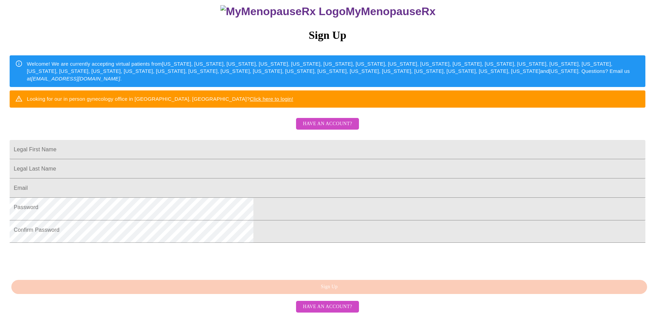
scroll to position [168, 0]
click at [334, 283] on div "MyMenopauseRx Sign Up Welcome! We are currently accepting virtual patients from…" at bounding box center [327, 152] width 649 height 316
click at [330, 140] on input "Legal First Name" at bounding box center [328, 149] width 636 height 19
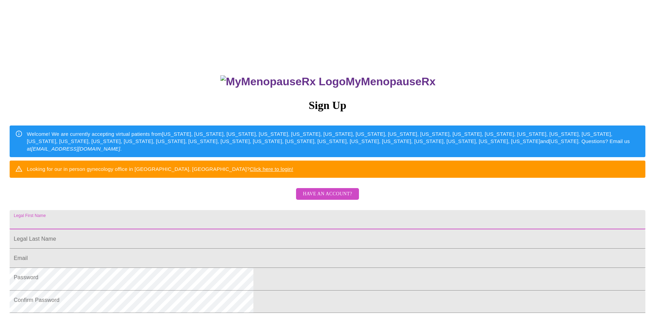
scroll to position [0, 0]
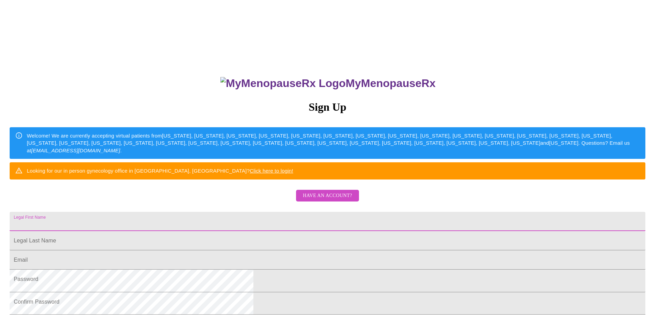
click at [323, 200] on span "Have an account?" at bounding box center [327, 195] width 49 height 9
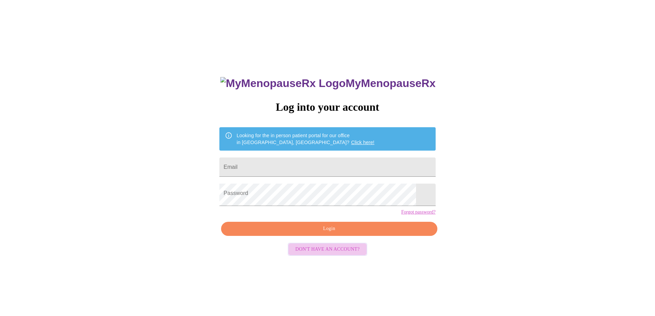
click at [321, 254] on span "Don't have an account?" at bounding box center [327, 249] width 64 height 9
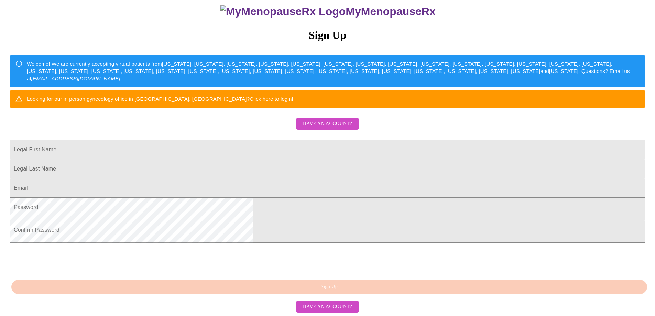
scroll to position [168, 0]
click at [414, 140] on input "Legal First Name" at bounding box center [328, 149] width 636 height 19
type input "[PERSON_NAME]"
click at [284, 159] on input "Legal First Name" at bounding box center [328, 168] width 636 height 19
type input "[PERSON_NAME]"
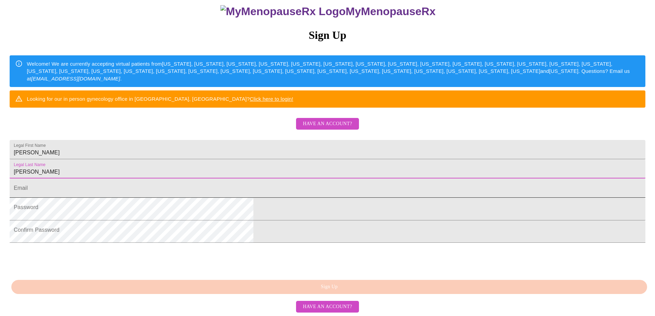
click at [275, 178] on input "Legal First Name" at bounding box center [328, 187] width 636 height 19
type input "[EMAIL_ADDRESS][DOMAIN_NAME]"
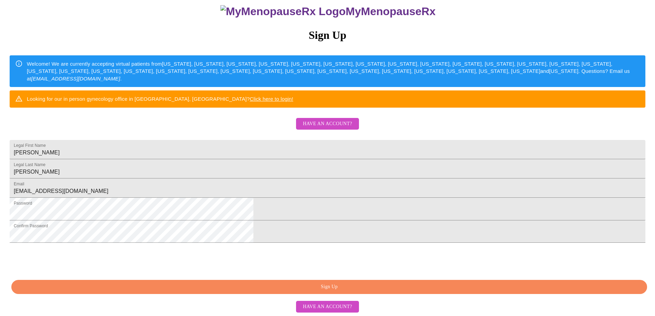
click at [338, 283] on span "Sign Up" at bounding box center [329, 287] width 620 height 9
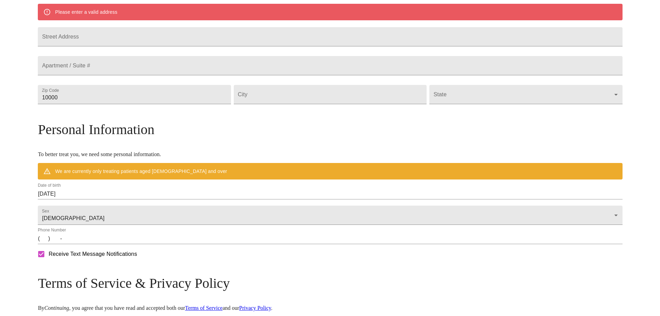
scroll to position [137, 0]
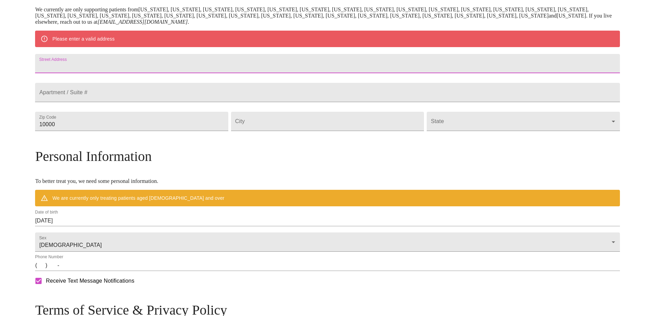
click at [338, 73] on input "Street Address" at bounding box center [327, 63] width 584 height 19
type input "2224 [PERSON_NAME] Dr"
click at [152, 131] on input "10000" at bounding box center [131, 121] width 193 height 19
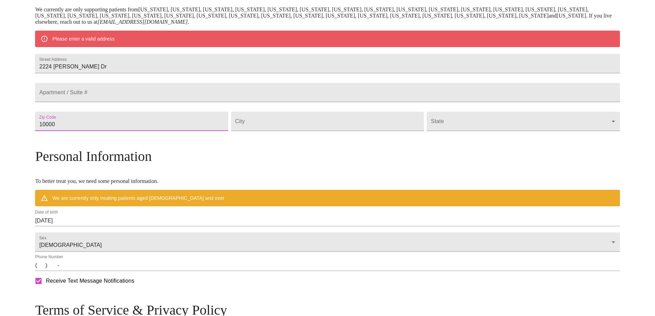
drag, startPoint x: 152, startPoint y: 160, endPoint x: 63, endPoint y: 159, distance: 89.4
click at [63, 159] on div "MyMenopauseRx Welcome to MyMenopauseRx Since it's your first time here, you'll …" at bounding box center [327, 134] width 584 height 536
type input "98248"
click at [358, 131] on input "Street Address" at bounding box center [327, 121] width 193 height 19
type input "Ferndale"
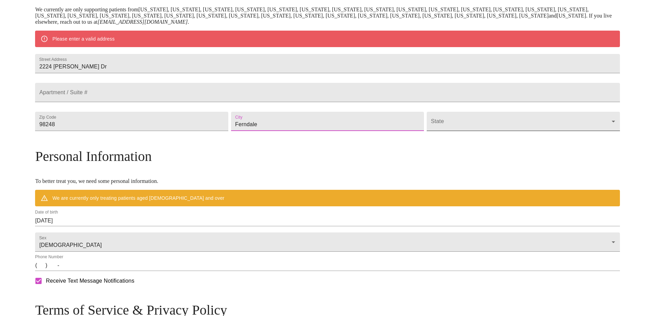
click at [535, 164] on body "MyMenopauseRx Welcome to MyMenopauseRx Since it's your first time here, you'll …" at bounding box center [327, 134] width 649 height 536
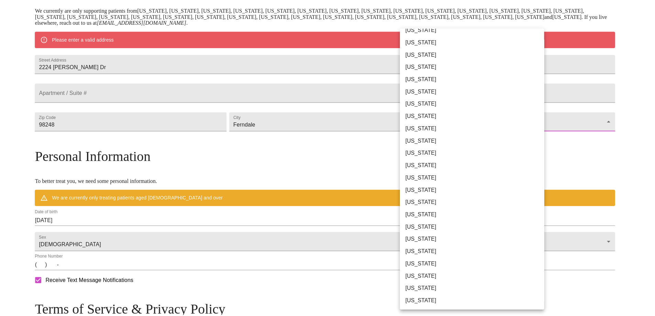
scroll to position [548, 0]
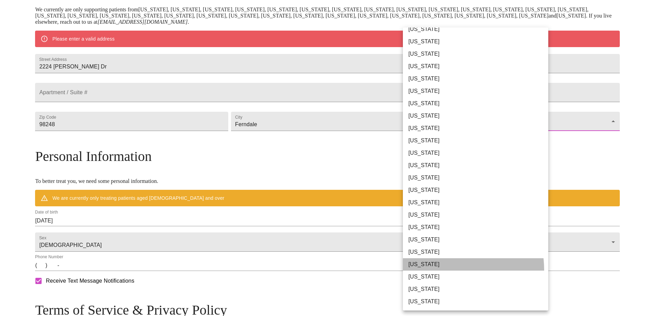
click at [442, 258] on li "[US_STATE]" at bounding box center [478, 264] width 151 height 12
type input "[US_STATE]"
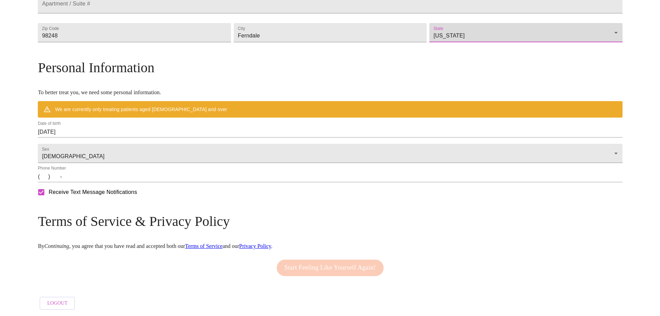
scroll to position [240, 0]
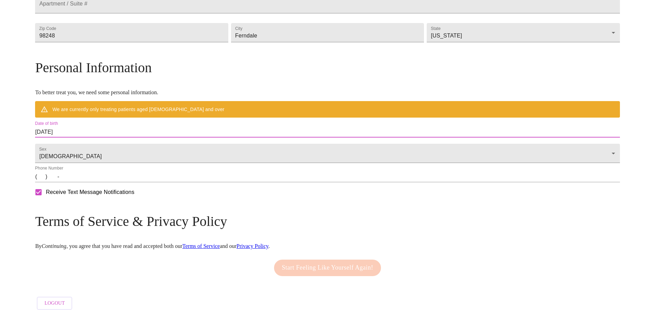
drag, startPoint x: 194, startPoint y: 141, endPoint x: 90, endPoint y: 134, distance: 104.7
click at [90, 134] on div "MyMenopauseRx Welcome to MyMenopauseRx Since it's your first time here, you'll …" at bounding box center [327, 55] width 584 height 516
click at [219, 137] on input "[DATE]" at bounding box center [327, 131] width 584 height 11
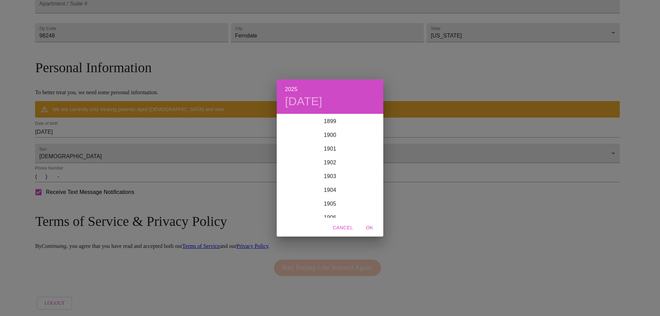
scroll to position [1691, 0]
click at [219, 137] on div "2025 [DATE] 1900 1901 1902 1903 1904 1905 1906 1907 1908 1909 1910 1911 1912 19…" at bounding box center [330, 158] width 660 height 316
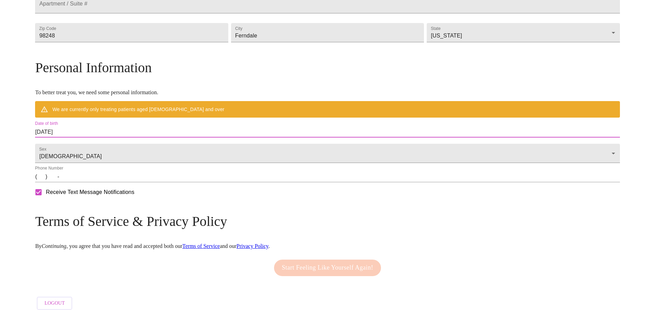
click at [186, 137] on input "[DATE]" at bounding box center [327, 131] width 584 height 11
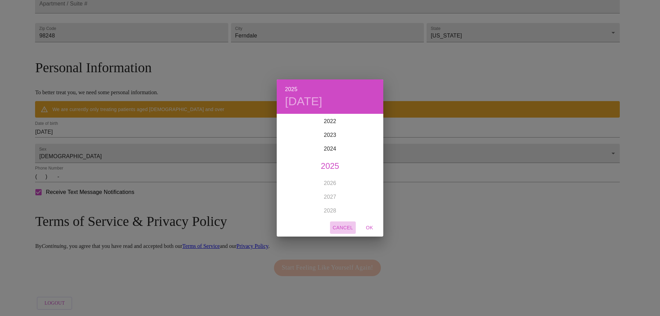
click at [339, 228] on span "Cancel" at bounding box center [343, 227] width 20 height 9
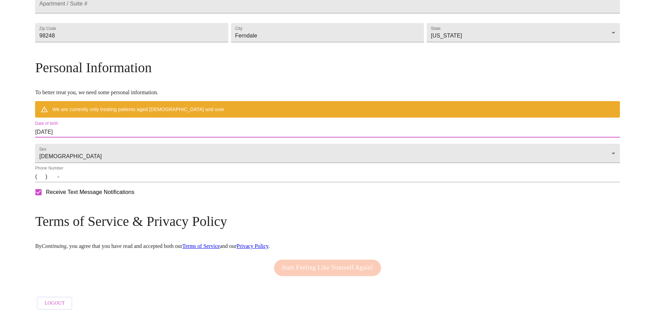
click at [161, 137] on input "[DATE]" at bounding box center [327, 131] width 584 height 11
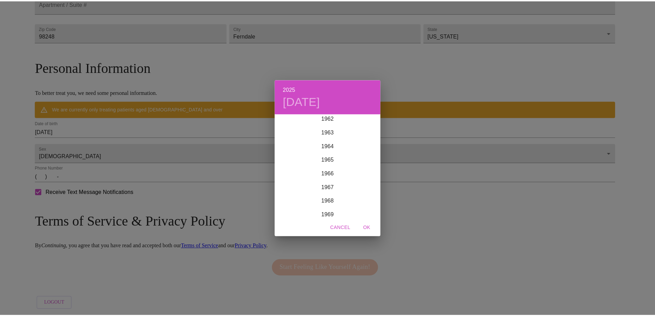
scroll to position [866, 0]
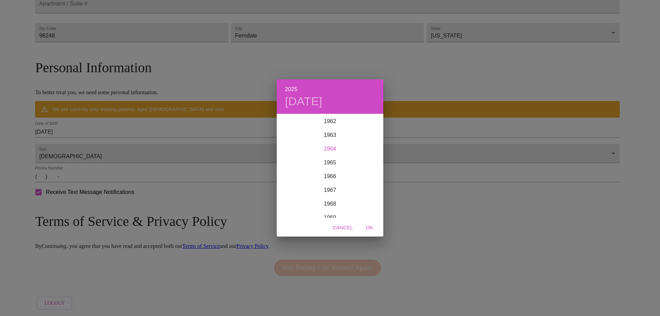
click at [329, 148] on div "1964" at bounding box center [330, 149] width 107 height 14
click at [367, 200] on div "Dec" at bounding box center [365, 205] width 35 height 26
click at [316, 147] on p "1" at bounding box center [316, 150] width 3 height 7
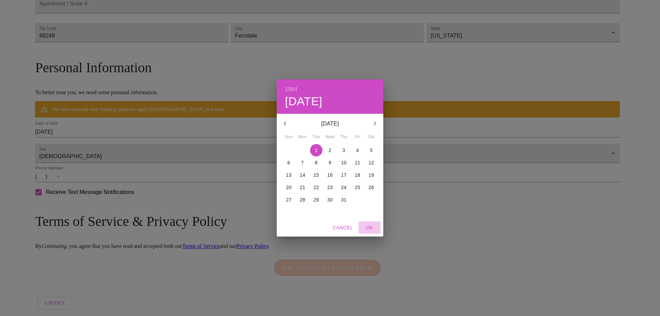
click at [371, 226] on span "OK" at bounding box center [369, 227] width 16 height 9
type input "[DATE]"
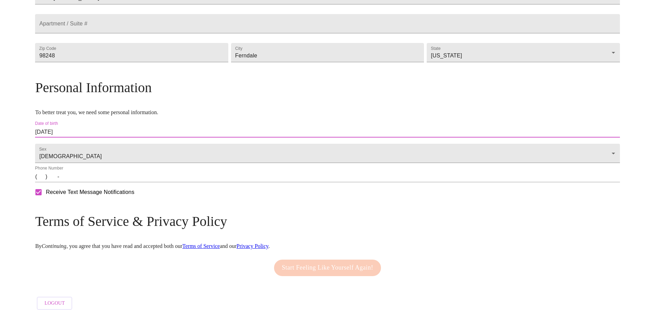
click at [117, 175] on input "(   )    -" at bounding box center [327, 176] width 584 height 11
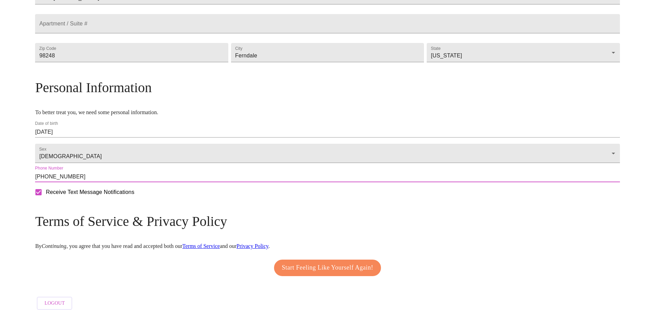
type input "[PHONE_NUMBER]"
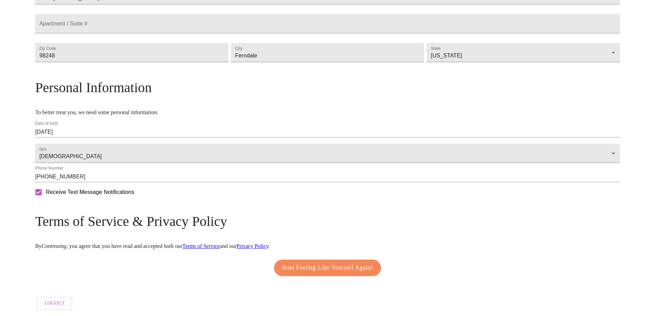
click at [436, 229] on h3 "Terms of Service & Privacy Policy" at bounding box center [327, 221] width 584 height 16
click at [366, 269] on span "Start Feeling Like Yourself Again!" at bounding box center [327, 267] width 91 height 11
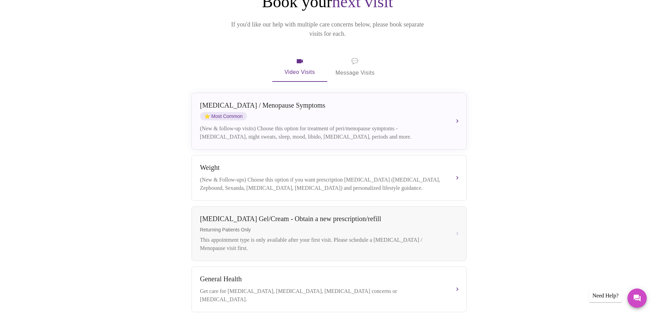
scroll to position [67, 0]
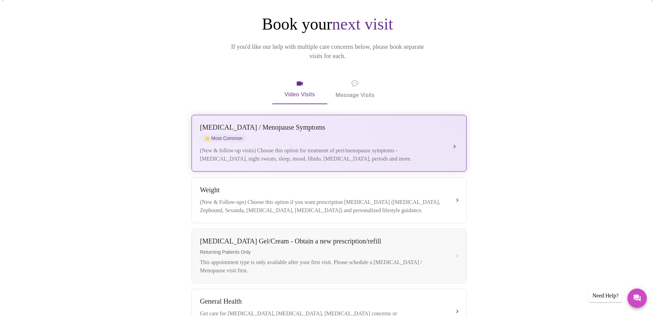
click at [364, 146] on div "(New & follow-up visits) Choose this option for treatment of peri/menopause sym…" at bounding box center [322, 154] width 244 height 16
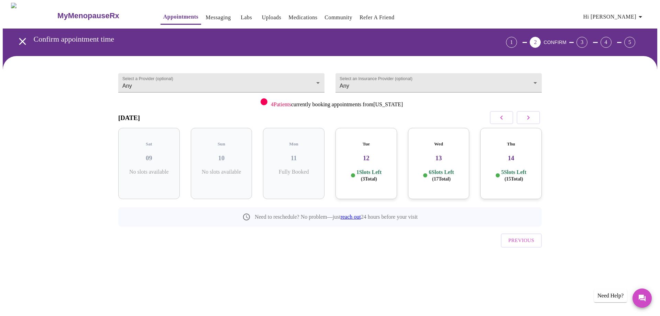
click at [446, 162] on h3 "13" at bounding box center [438, 158] width 51 height 8
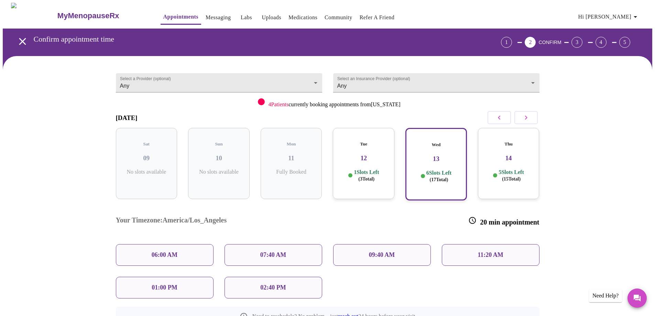
click at [274, 284] on p "02:40 PM" at bounding box center [272, 287] width 25 height 7
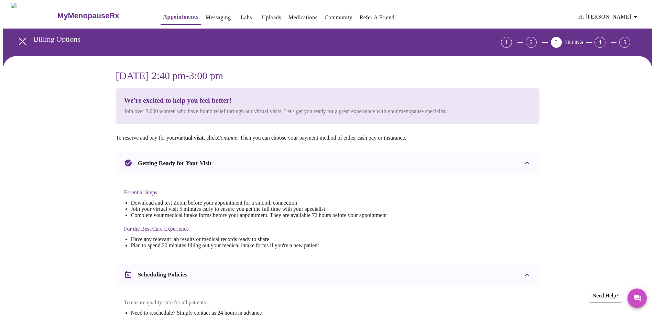
click at [527, 167] on icon at bounding box center [527, 163] width 8 height 8
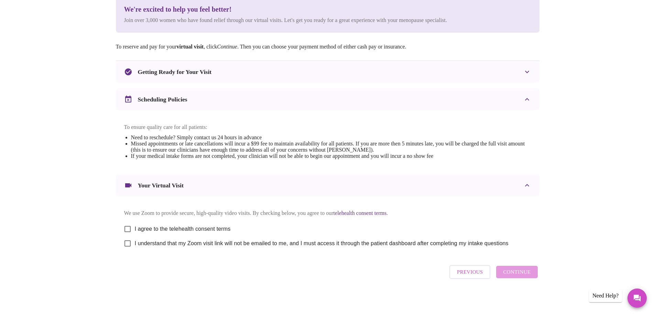
scroll to position [206, 0]
click at [130, 222] on input "I agree to the telehealth consent terms" at bounding box center [127, 229] width 14 height 14
checkbox input "true"
click at [131, 236] on input "I understand that my Zoom visit link will not be emailed to me, and I must acce…" at bounding box center [127, 243] width 14 height 14
checkbox input "true"
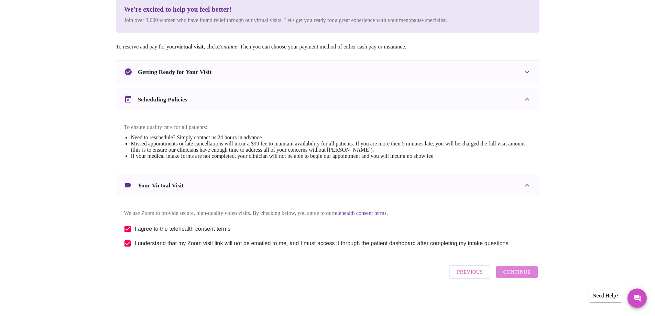
click at [503, 274] on span "Continue" at bounding box center [516, 271] width 27 height 9
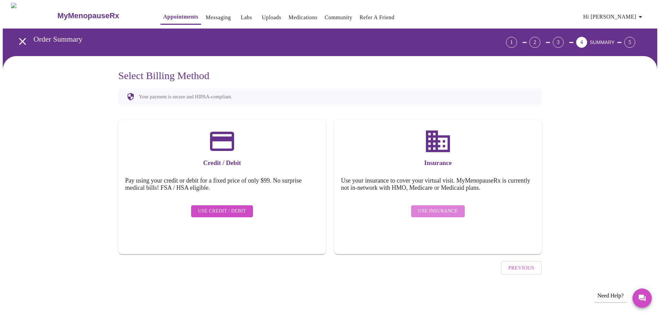
click at [430, 215] on span "Use Insurance" at bounding box center [438, 211] width 40 height 9
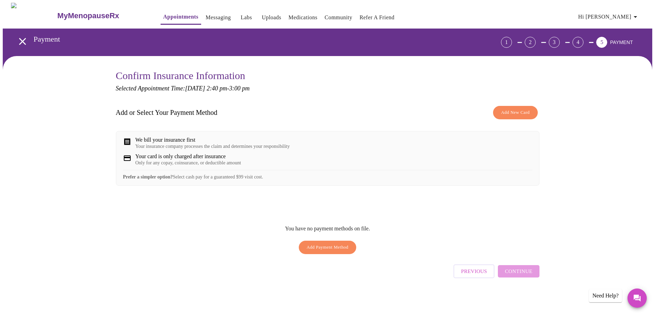
click at [131, 162] on icon at bounding box center [127, 158] width 8 height 8
click at [130, 146] on icon at bounding box center [127, 141] width 8 height 8
click at [336, 251] on span "Add Payment Method" at bounding box center [328, 247] width 42 height 8
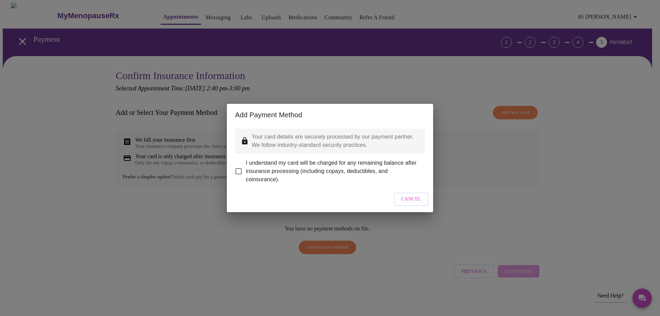
click at [401, 203] on span "Cancel" at bounding box center [411, 199] width 20 height 9
